Goal: Task Accomplishment & Management: Complete application form

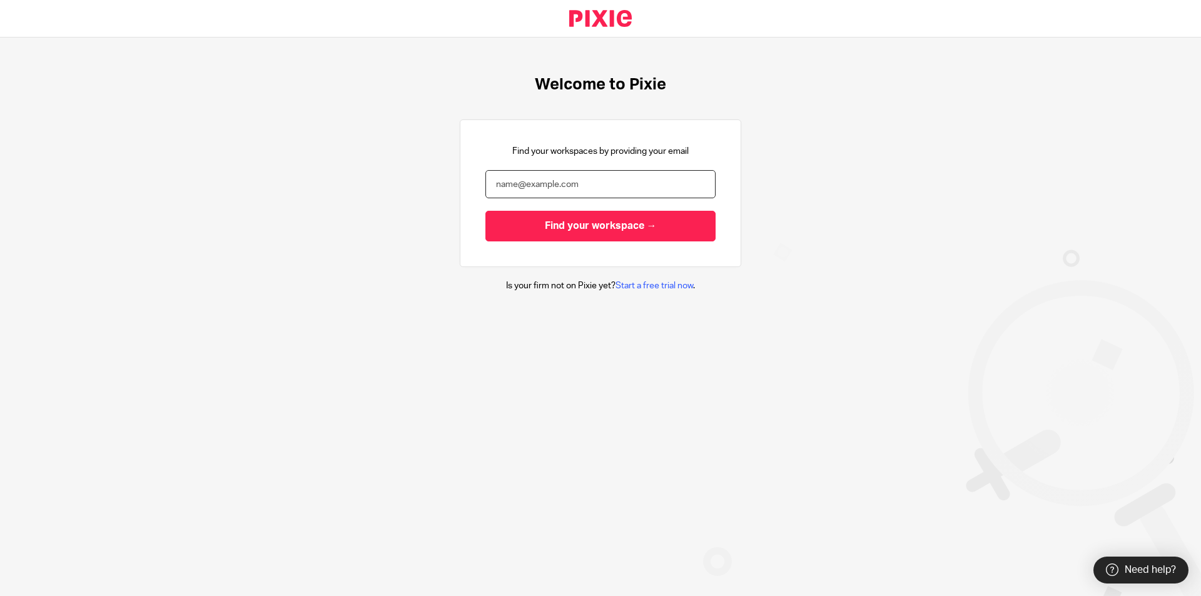
click at [592, 188] on input "email" at bounding box center [601, 184] width 230 height 28
click at [578, 191] on input "email" at bounding box center [601, 184] width 230 height 28
paste input "[EMAIL_ADDRESS][DOMAIN_NAME]"
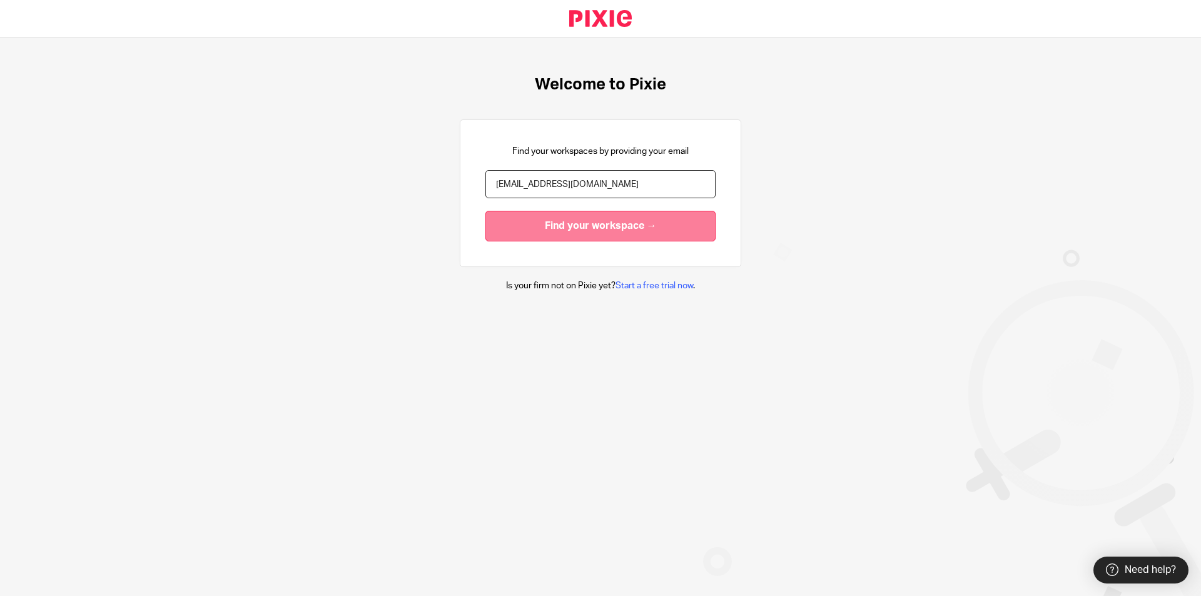
type input "[EMAIL_ADDRESS][DOMAIN_NAME]"
click at [593, 231] on input "Find your workspace →" at bounding box center [601, 226] width 230 height 31
